Goal: Task Accomplishment & Management: Complete application form

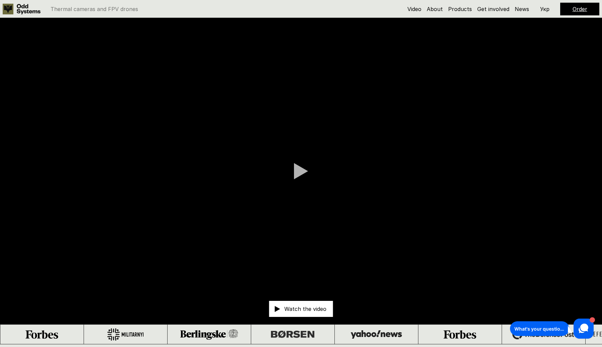
click at [501, 63] on video at bounding box center [301, 171] width 602 height 307
click at [493, 9] on link "Get involved" at bounding box center [494, 9] width 32 height 7
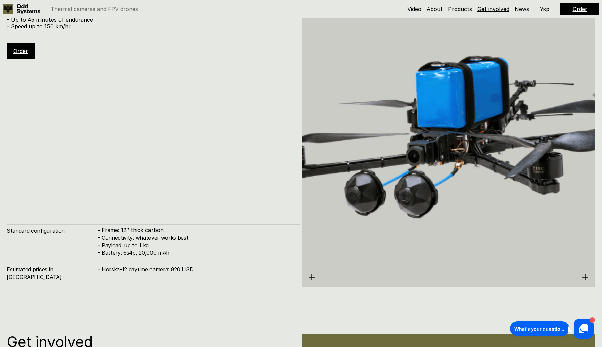
scroll to position [4166, 0]
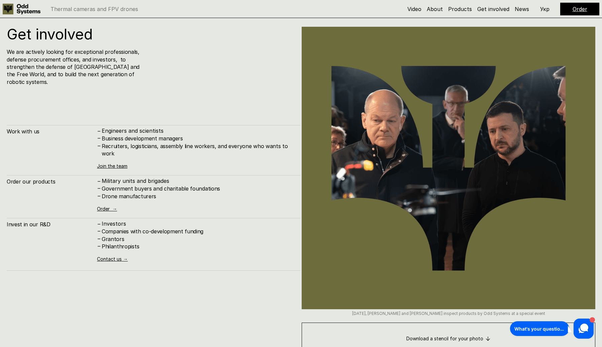
click at [74, 75] on h4 "We are actively looking for exceptional professionals, defense procurement offi…" at bounding box center [74, 66] width 135 height 37
click at [174, 59] on div "We are actively looking for exceptional professionals, defense procurement offi…" at bounding box center [108, 66] width 202 height 37
click at [104, 163] on link "Join the team" at bounding box center [112, 166] width 30 height 6
click at [118, 221] on p "Investors" at bounding box center [198, 224] width 192 height 6
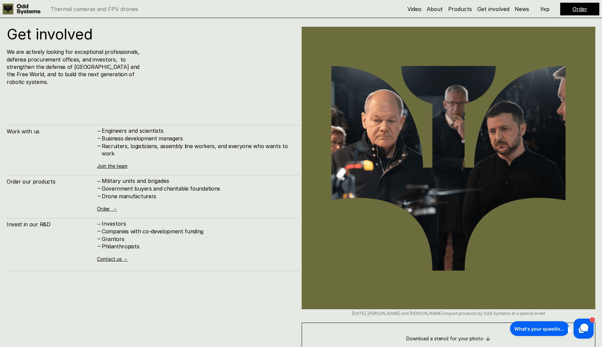
click at [118, 221] on p "Investors" at bounding box center [198, 224] width 192 height 6
click at [126, 243] on h4 "Philanthropists" at bounding box center [198, 246] width 192 height 7
click at [162, 243] on h4 "Philanthropists" at bounding box center [198, 246] width 192 height 7
